Goal: Transaction & Acquisition: Obtain resource

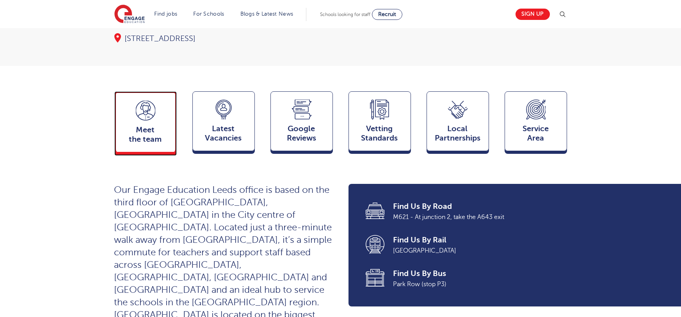
click at [132, 125] on span "Meet the team" at bounding box center [145, 134] width 51 height 19
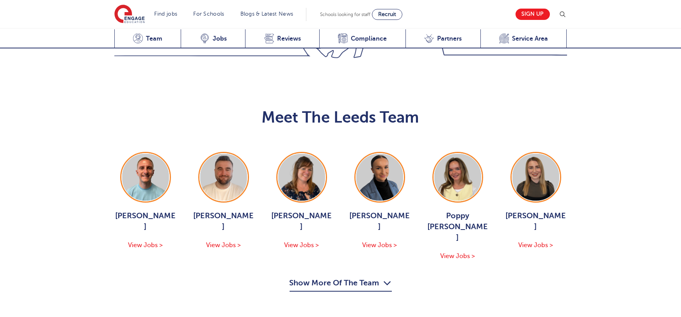
scroll to position [851, 0]
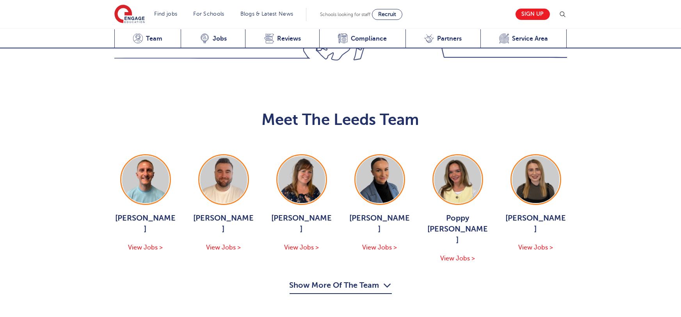
click at [337, 279] on button "Show More Of The Team" at bounding box center [340, 286] width 102 height 15
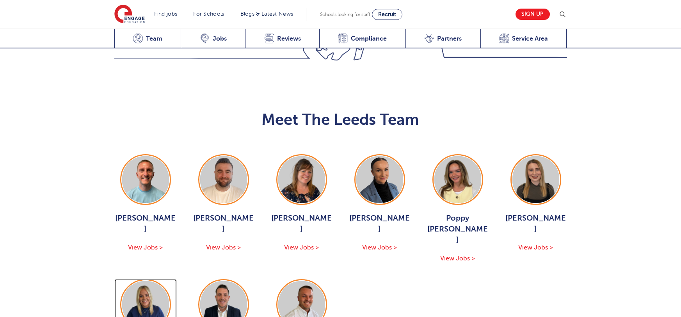
click at [167, 280] on div at bounding box center [145, 304] width 48 height 48
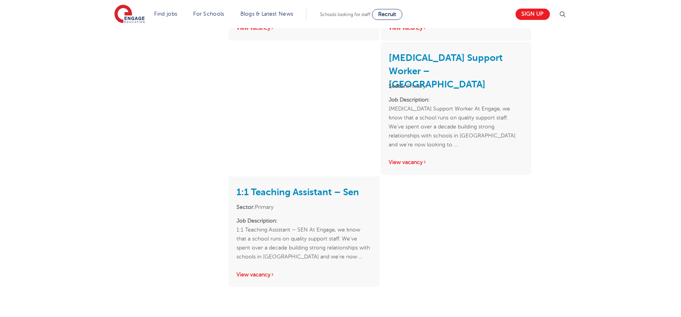
scroll to position [916, 0]
click at [338, 186] on link "1:1 Teaching Assistant – Sen" at bounding box center [297, 191] width 122 height 11
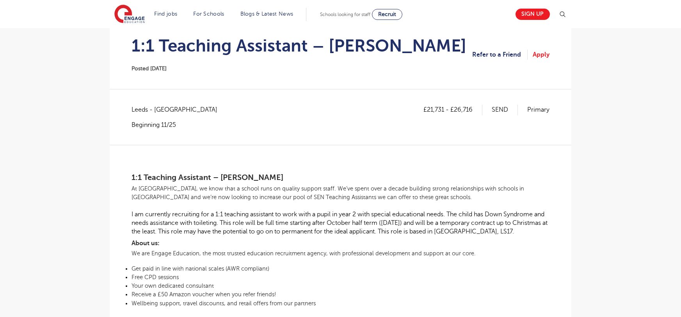
scroll to position [162, 0]
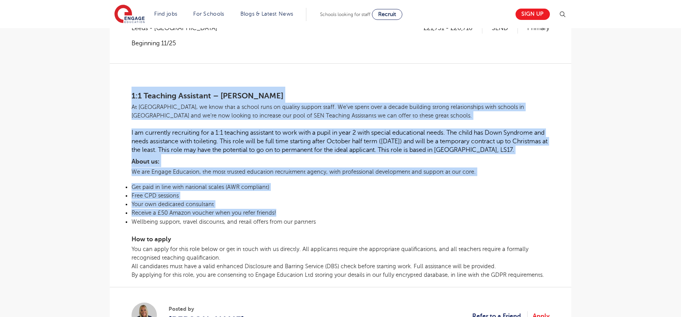
drag, startPoint x: 130, startPoint y: 96, endPoint x: 365, endPoint y: 195, distance: 255.7
click at [301, 208] on div "£21,731 - £26,716 SEND Primary Leeds - Leeds Beginning 11/25 1:1 Teaching Assis…" at bounding box center [340, 187] width 449 height 328
drag, startPoint x: 443, startPoint y: 191, endPoint x: 649, endPoint y: 178, distance: 205.5
click at [444, 191] on li "Free CPD sessions" at bounding box center [340, 195] width 418 height 9
